Goal: Transaction & Acquisition: Purchase product/service

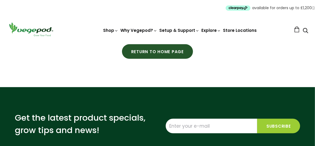
scroll to position [104, 0]
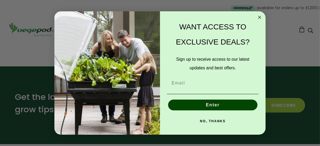
drag, startPoint x: 318, startPoint y: 36, endPoint x: 312, endPoint y: 35, distance: 6.0
click at [312, 35] on html "plus minus cross arrow-left arrow-right arrow-bottom cart dropdown-arrow next p…" at bounding box center [160, 107] width 320 height 423
click at [260, 16] on circle "Close dialog" at bounding box center [259, 17] width 6 height 6
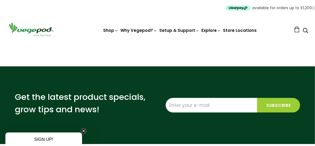
scroll to position [0, 0]
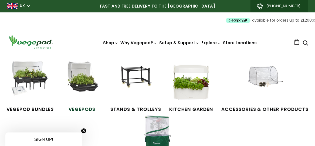
click at [84, 82] on img at bounding box center [82, 82] width 41 height 41
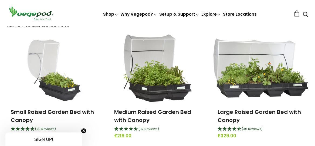
scroll to position [73, 0]
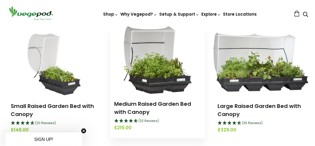
click at [146, 93] on img at bounding box center [158, 60] width 69 height 68
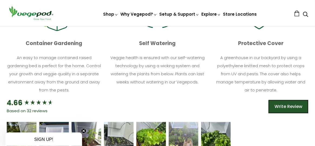
scroll to position [386, 0]
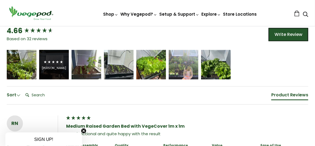
click at [57, 67] on div "[PERSON_NAME]" at bounding box center [54, 69] width 25 height 4
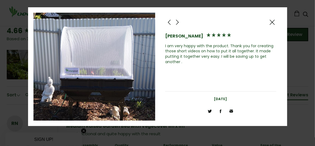
click at [179, 24] on span at bounding box center [177, 22] width 6 height 7
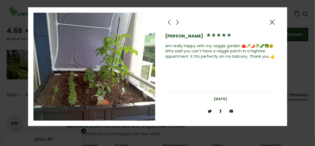
click at [178, 24] on span at bounding box center [177, 22] width 6 height 7
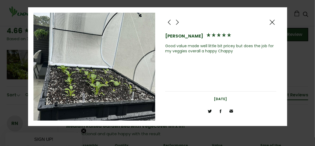
click at [178, 24] on span at bounding box center [177, 22] width 6 height 7
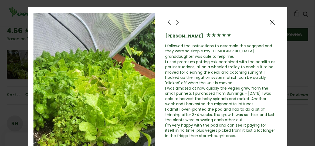
click at [178, 24] on span at bounding box center [177, 22] width 6 height 7
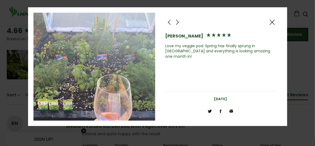
click at [178, 24] on span at bounding box center [177, 22] width 6 height 7
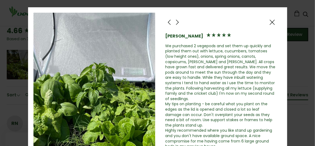
click at [177, 24] on span at bounding box center [177, 22] width 6 height 7
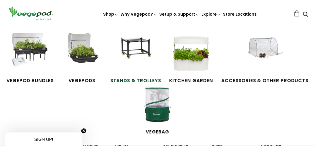
click at [138, 42] on img at bounding box center [136, 53] width 41 height 41
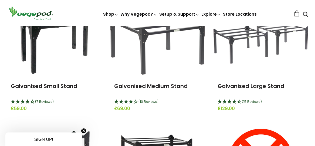
scroll to position [92, 0]
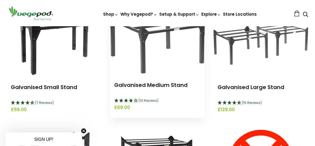
click at [148, 72] on img at bounding box center [157, 41] width 95 height 65
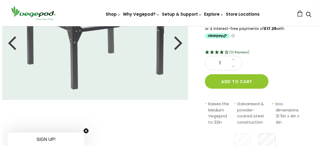
scroll to position [55, 0]
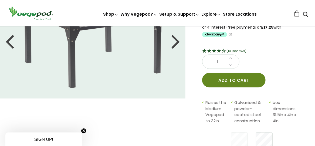
click at [245, 80] on button "Add to cart" at bounding box center [234, 80] width 64 height 15
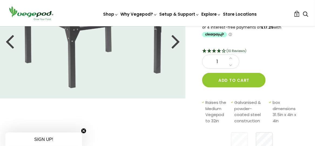
scroll to position [0, 0]
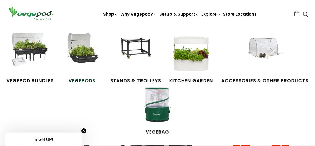
click at [91, 78] on span "Vegepods" at bounding box center [82, 81] width 41 height 7
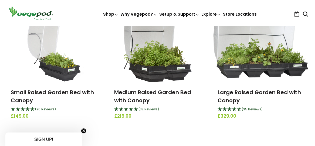
scroll to position [89, 0]
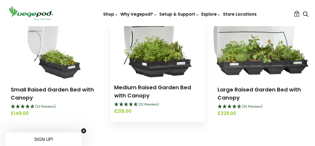
click at [145, 82] on div "Medium Raised Garden Bed with Canopy (32 Reviews) £219.00" at bounding box center [157, 100] width 95 height 44
click at [142, 88] on link "Medium Raised Garden Bed with Canopy" at bounding box center [152, 92] width 77 height 16
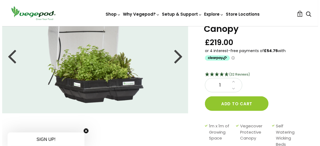
scroll to position [37, 0]
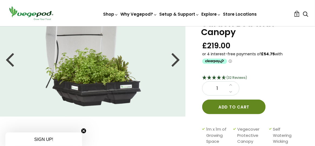
click at [226, 105] on button "Add to cart" at bounding box center [234, 107] width 64 height 15
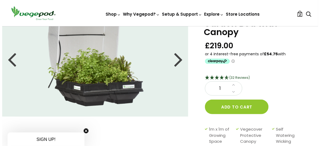
scroll to position [0, 0]
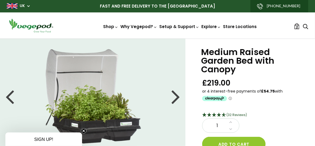
click at [296, 26] on span "2" at bounding box center [297, 27] width 2 height 5
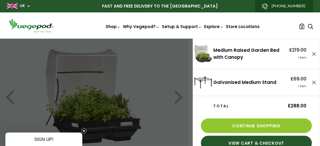
scroll to position [12, 0]
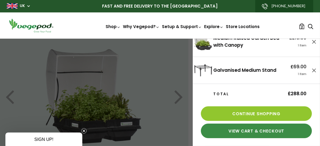
click at [263, 133] on link "View Cart & Checkout" at bounding box center [256, 131] width 111 height 15
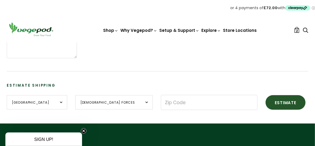
scroll to position [219, 0]
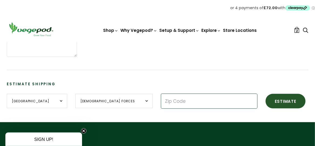
click at [161, 103] on input "Zip Code" at bounding box center [209, 101] width 97 height 15
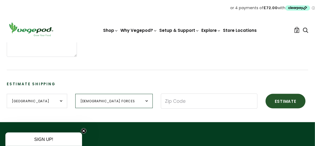
click at [121, 105] on select "[DEMOGRAPHIC_DATA] Forces [GEOGRAPHIC_DATA] [GEOGRAPHIC_DATA] [GEOGRAPHIC_DATA]…" at bounding box center [114, 101] width 78 height 14
select select "[GEOGRAPHIC_DATA]"
click at [75, 94] on select "[DEMOGRAPHIC_DATA] Forces [GEOGRAPHIC_DATA] [GEOGRAPHIC_DATA] [GEOGRAPHIC_DATA]…" at bounding box center [114, 101] width 78 height 14
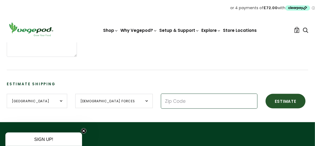
click at [161, 102] on input "Zip Code" at bounding box center [209, 101] width 97 height 15
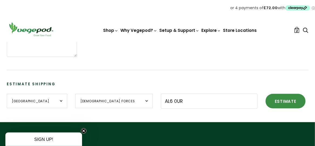
click at [266, 102] on button "Estimate" at bounding box center [286, 101] width 40 height 15
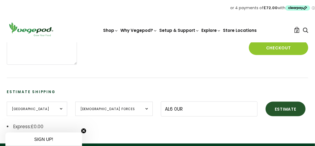
scroll to position [212, 0]
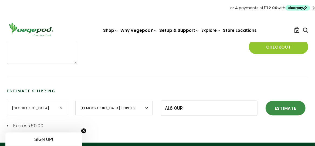
click at [266, 109] on button "Estimate" at bounding box center [286, 108] width 40 height 15
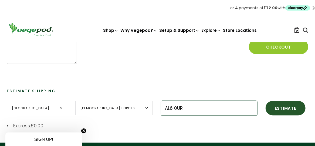
click at [161, 108] on input "AL6 0UR" at bounding box center [209, 108] width 97 height 15
type input "A"
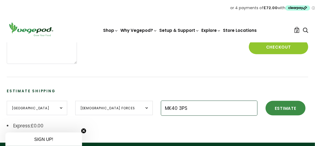
type input "MK40 3PS"
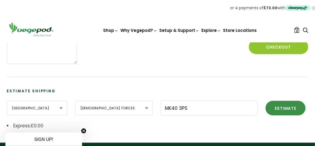
click at [266, 106] on button "Estimate" at bounding box center [286, 108] width 40 height 15
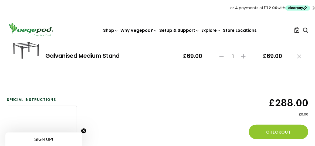
scroll to position [125, 0]
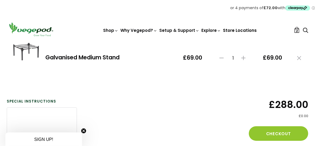
click at [241, 30] on link "Store Locations" at bounding box center [241, 31] width 34 height 6
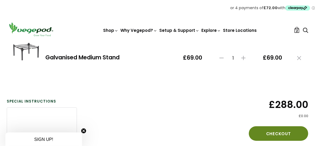
click at [282, 132] on button "Checkout" at bounding box center [278, 134] width 59 height 15
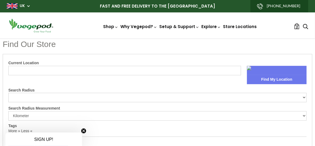
select select "m"
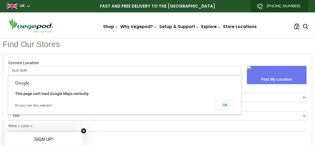
type input "AL6 0UR"
click at [274, 79] on button "Find My Location" at bounding box center [277, 79] width 60 height 9
click at [84, 44] on h1 "Find Our Stores" at bounding box center [158, 44] width 310 height 11
click at [262, 126] on form "Current Location AL6 0UR Find My Location Search Radius 10 20 30 40 No Limit Se…" at bounding box center [157, 102] width 299 height 85
click at [224, 105] on button "OK" at bounding box center [225, 106] width 19 height 10
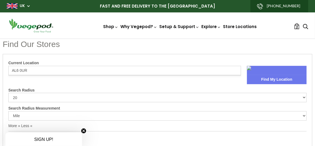
click at [260, 73] on link at bounding box center [277, 70] width 60 height 9
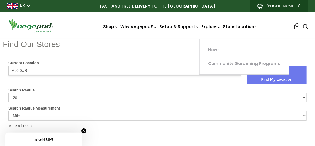
click at [203, 28] on link "Explore" at bounding box center [211, 36] width 19 height 25
